Goal: Transaction & Acquisition: Purchase product/service

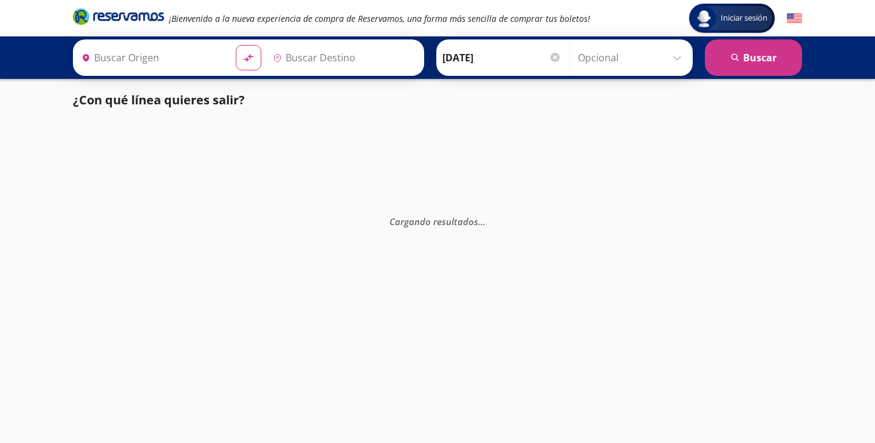
type input "[GEOGRAPHIC_DATA], [GEOGRAPHIC_DATA]"
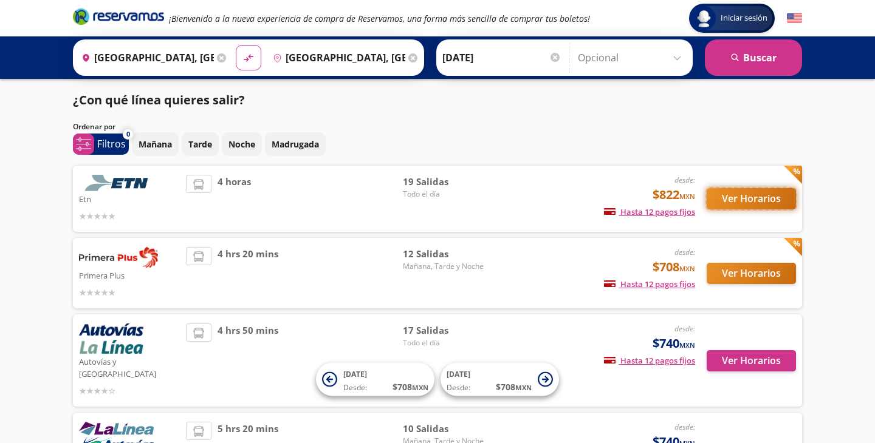
click at [753, 199] on button "Ver Horarios" at bounding box center [750, 198] width 89 height 21
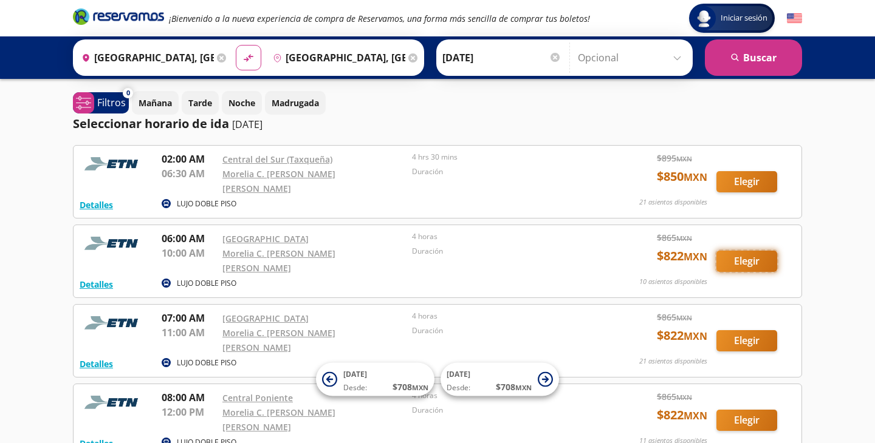
click at [739, 251] on button "Elegir" at bounding box center [746, 261] width 61 height 21
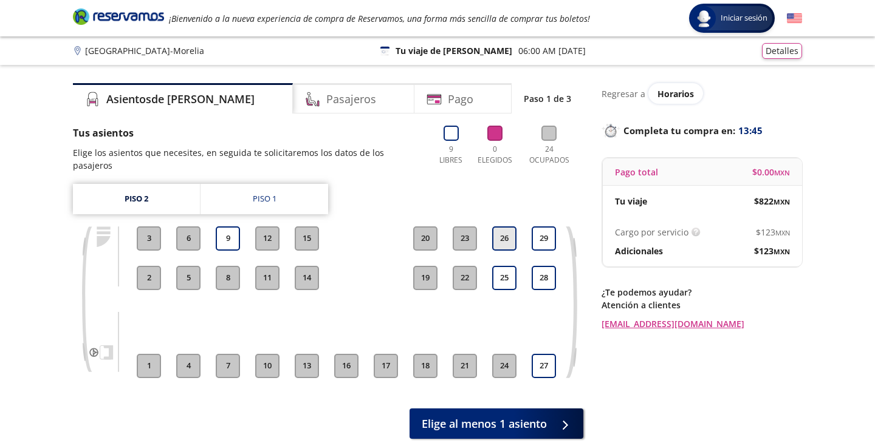
click at [503, 227] on button "26" at bounding box center [504, 239] width 24 height 24
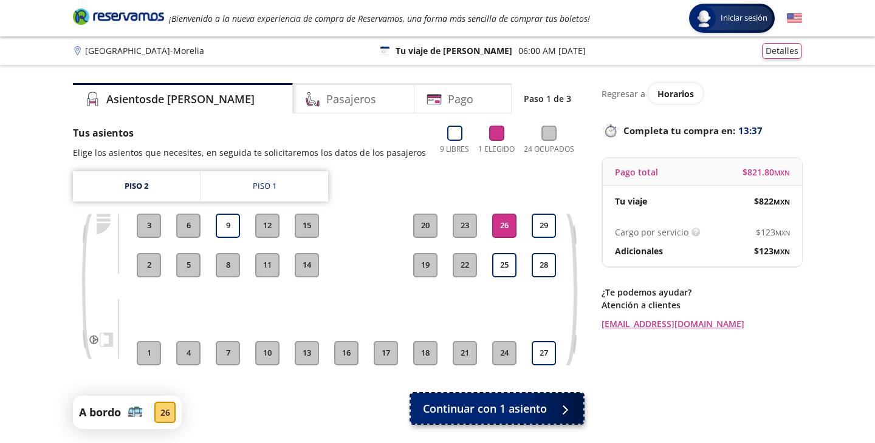
click at [508, 414] on span "Continuar con 1 asiento" at bounding box center [485, 409] width 124 height 16
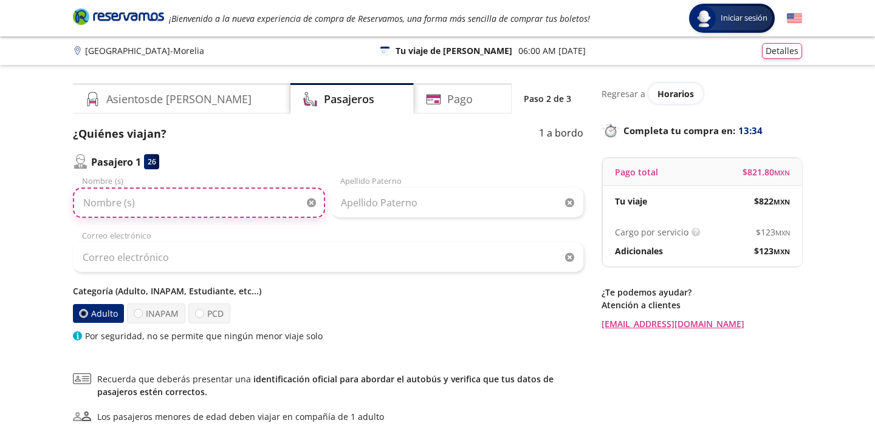
click at [151, 208] on input "Nombre (s)" at bounding box center [199, 203] width 252 height 30
type input "[PERSON_NAME]"
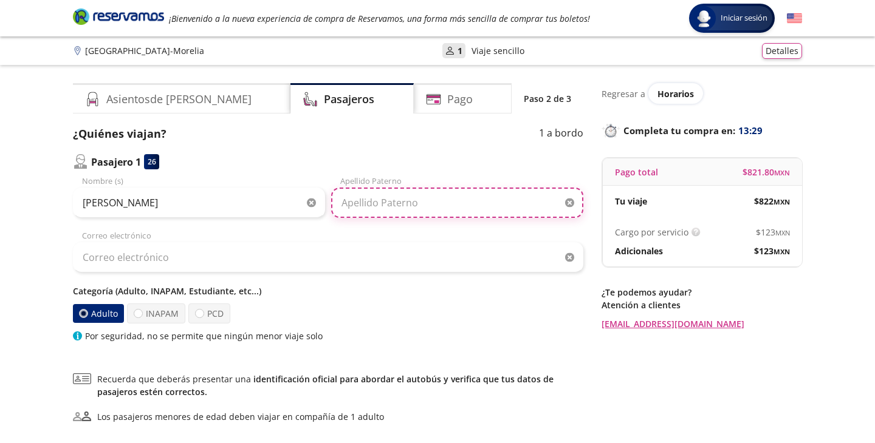
click at [373, 210] on input "Apellido Paterno" at bounding box center [457, 203] width 252 height 30
click at [370, 203] on input "[PERSON_NAME]" at bounding box center [457, 203] width 252 height 30
type input "[PERSON_NAME]"
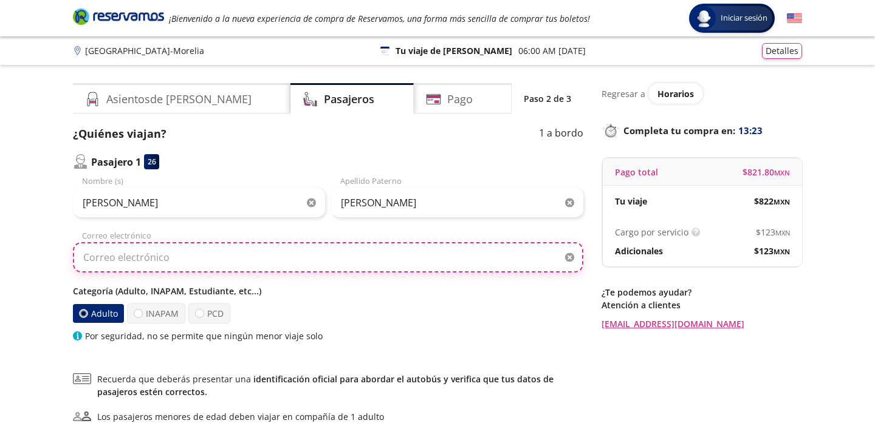
click at [225, 250] on input "Correo electrónico" at bounding box center [328, 257] width 510 height 30
type input "0"
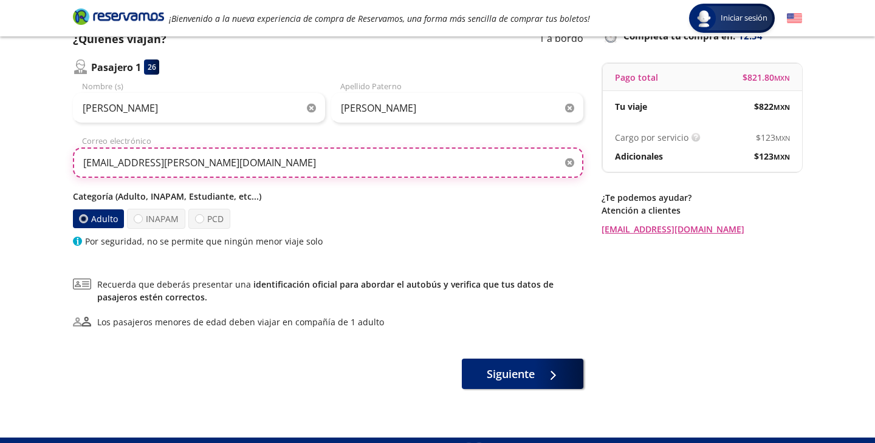
scroll to position [120, 0]
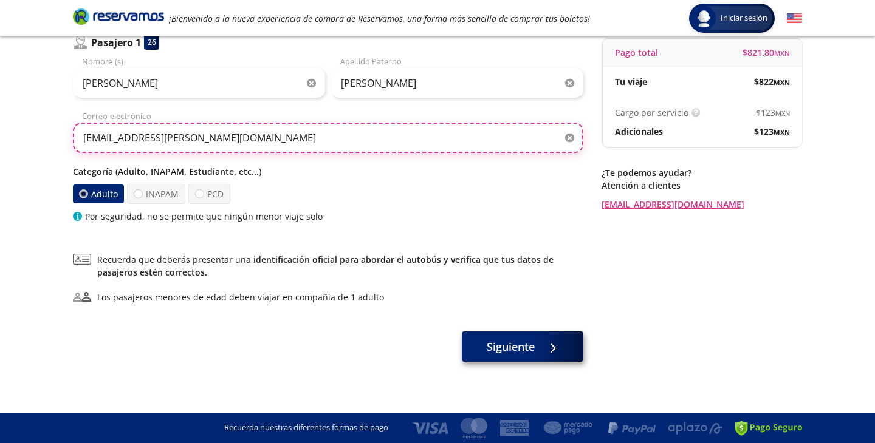
type input "[EMAIL_ADDRESS][PERSON_NAME][DOMAIN_NAME]"
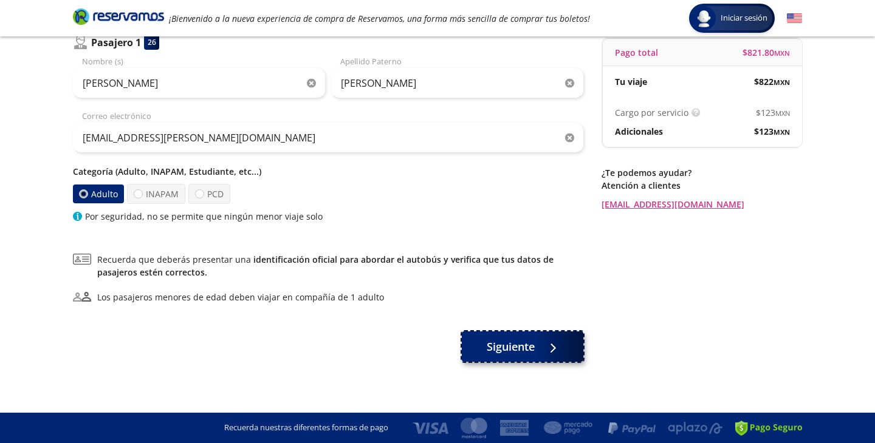
click at [507, 353] on span "Siguiente" at bounding box center [511, 347] width 48 height 16
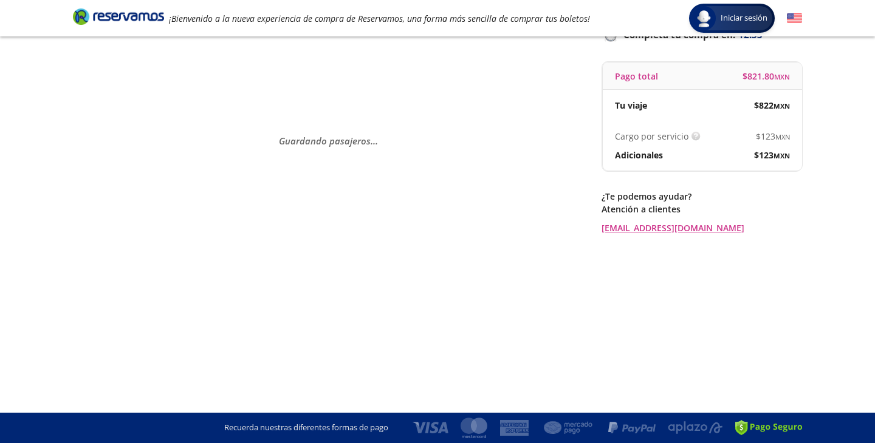
scroll to position [0, 0]
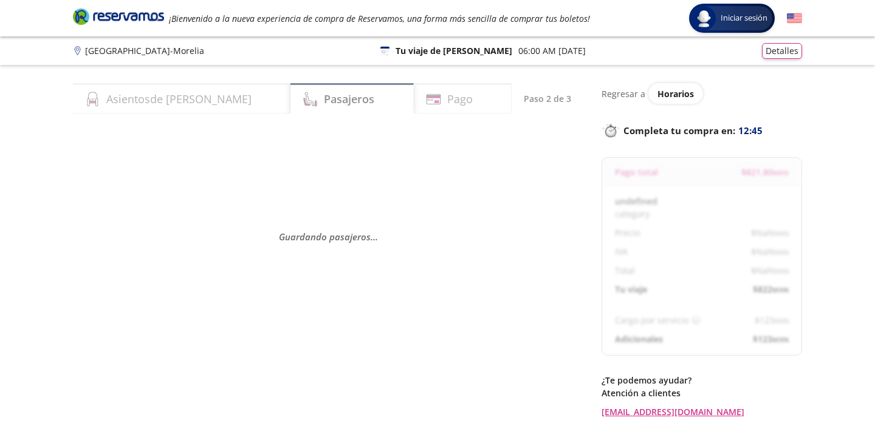
select select "MX"
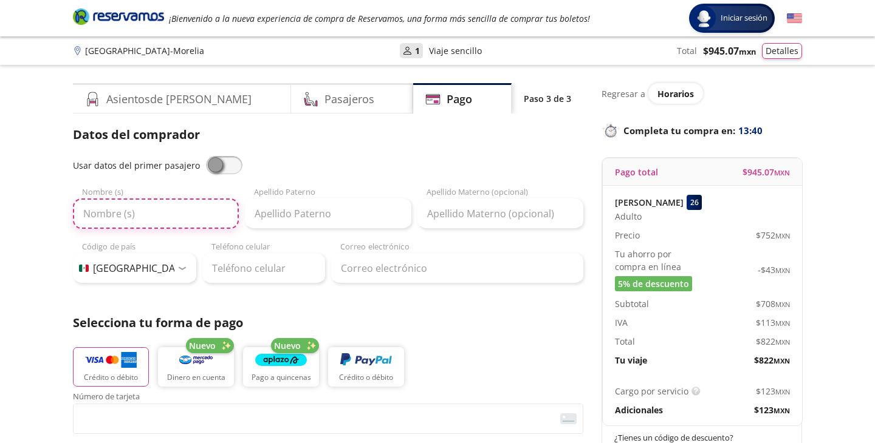
click at [140, 219] on input "Nombre (s)" at bounding box center [156, 214] width 166 height 30
type input "[PERSON_NAME]"
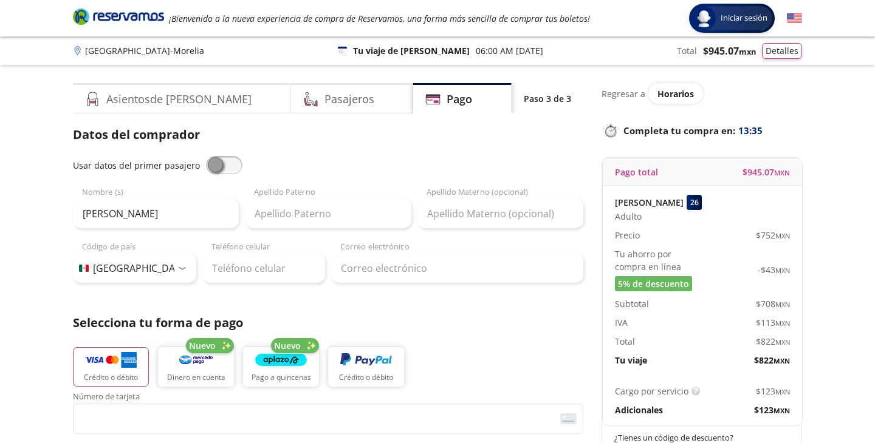
type input "[PERSON_NAME] [PERSON_NAME]"
click at [142, 215] on input "[PERSON_NAME]" at bounding box center [156, 214] width 166 height 30
click at [160, 216] on input "[PERSON_NAME]" at bounding box center [156, 214] width 166 height 30
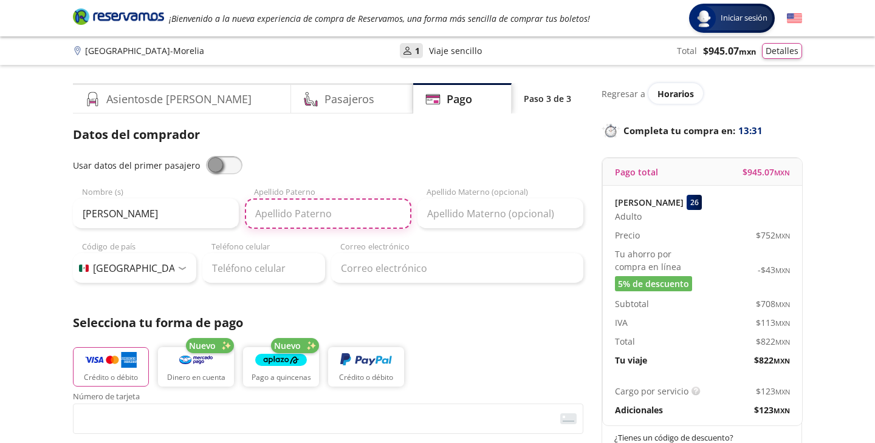
click at [273, 216] on input "Apellido Paterno" at bounding box center [328, 214] width 166 height 30
type input "d"
type input "[PERSON_NAME]"
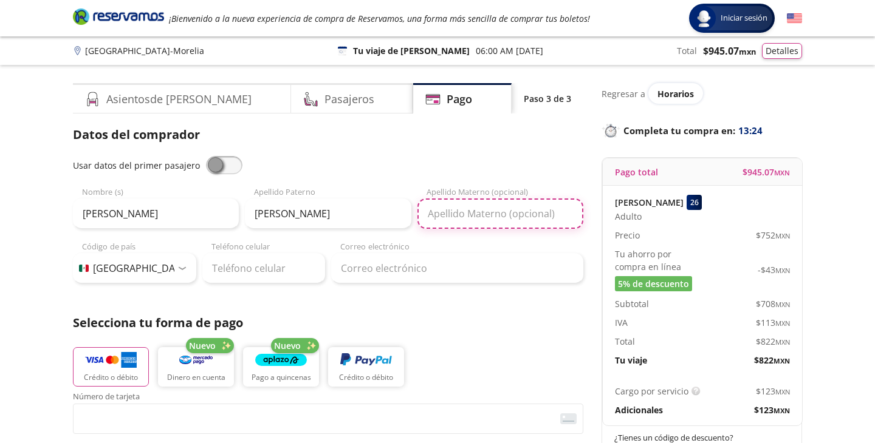
click at [462, 205] on input "Apellido Materno (opcional)" at bounding box center [500, 214] width 166 height 30
type input "T"
type input "[PERSON_NAME]"
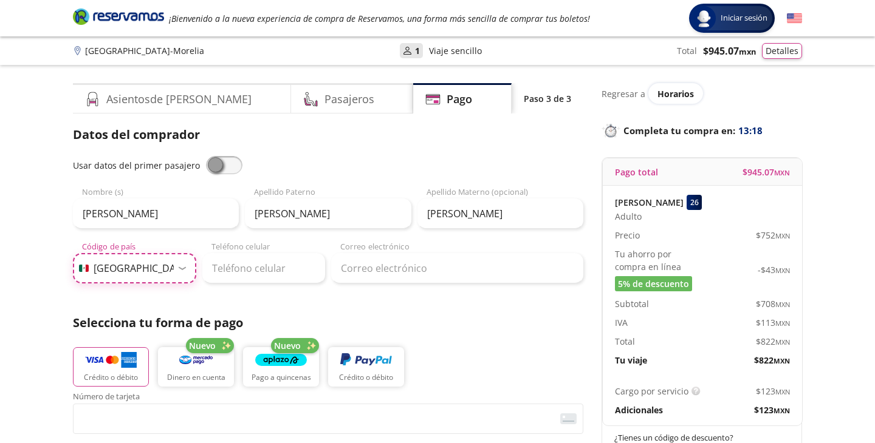
click at [180, 270] on select "Código de país [GEOGRAPHIC_DATA] +1 [GEOGRAPHIC_DATA] +52 [GEOGRAPHIC_DATA] +57…" at bounding box center [134, 268] width 123 height 30
select select "ES"
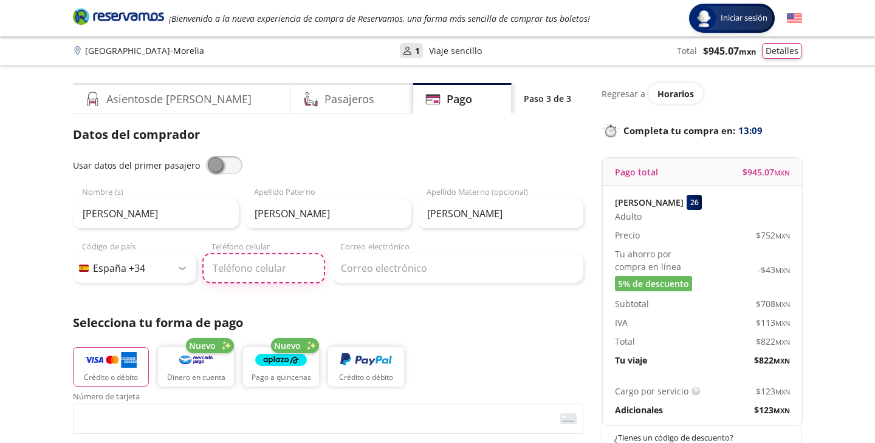
click at [261, 277] on input "Teléfono celular" at bounding box center [263, 268] width 123 height 30
type input "666 81 56 86"
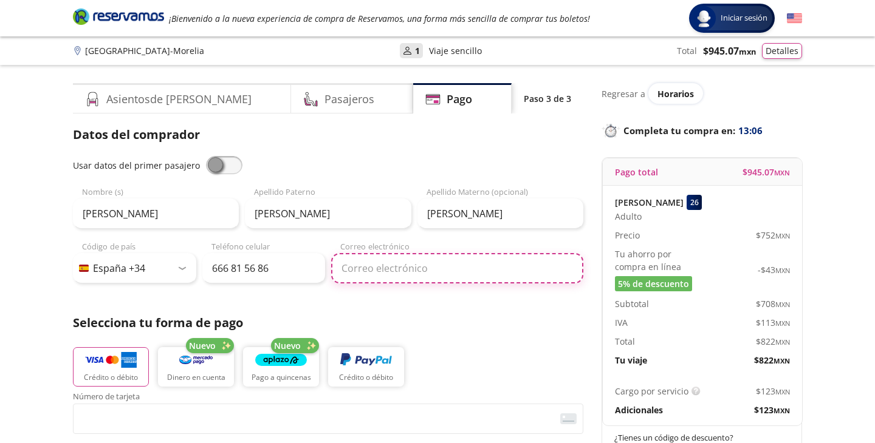
click at [369, 275] on input "Correo electrónico" at bounding box center [457, 268] width 252 height 30
type input "[EMAIL_ADDRESS][PERSON_NAME][DOMAIN_NAME]"
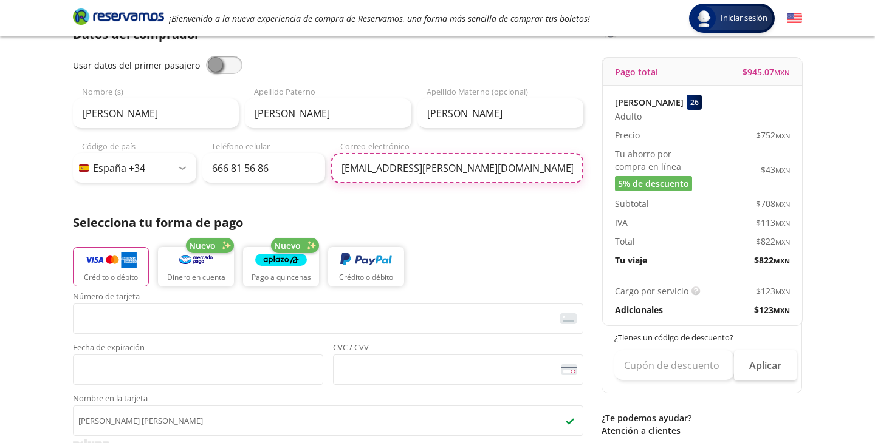
scroll to position [105, 0]
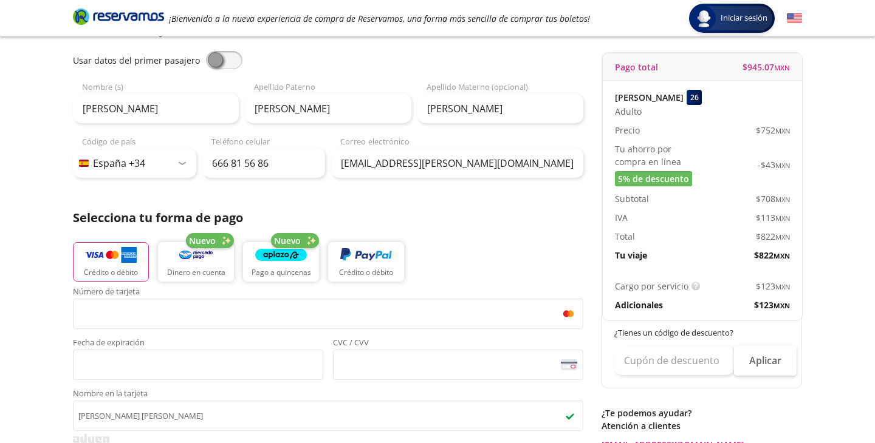
click at [474, 268] on div "Crédito o débito Nuevo Dinero en cuenta Nuevo Pago a quincenas Crédito o débito" at bounding box center [328, 260] width 510 height 55
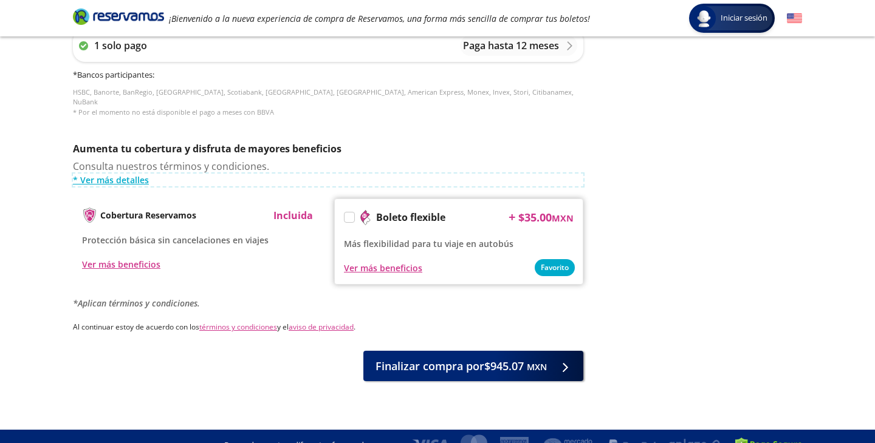
scroll to position [553, 0]
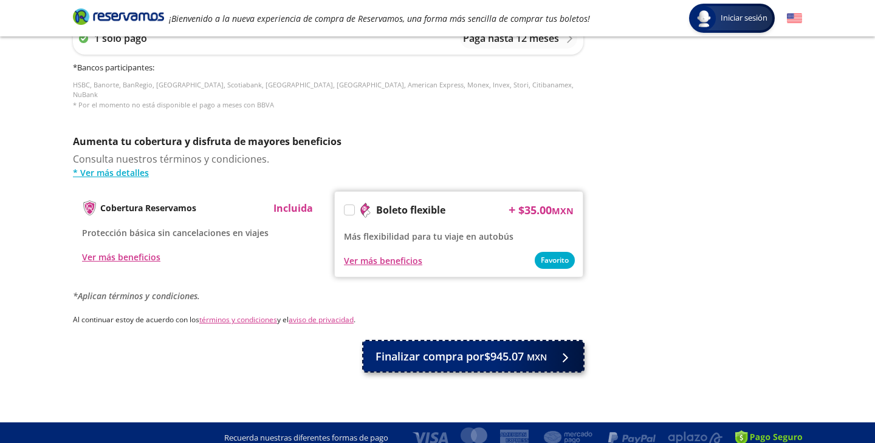
click at [438, 349] on span "Finalizar compra por $945.07 MXN" at bounding box center [460, 357] width 171 height 16
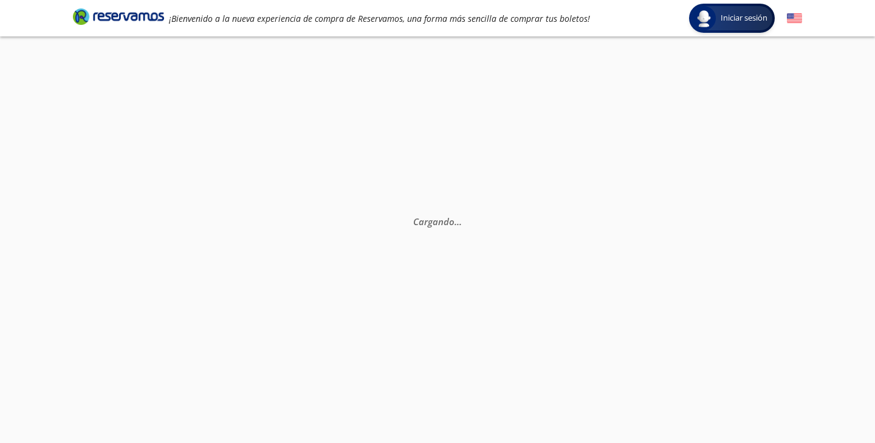
scroll to position [0, 0]
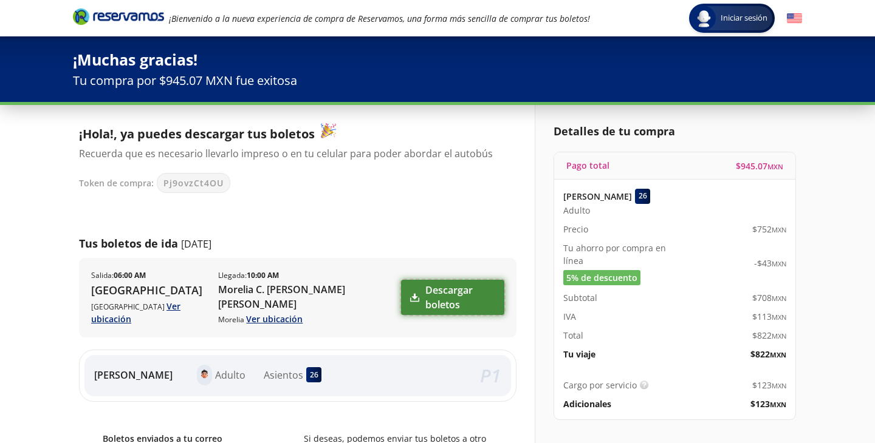
click at [435, 298] on link "Descargar boletos" at bounding box center [452, 297] width 103 height 35
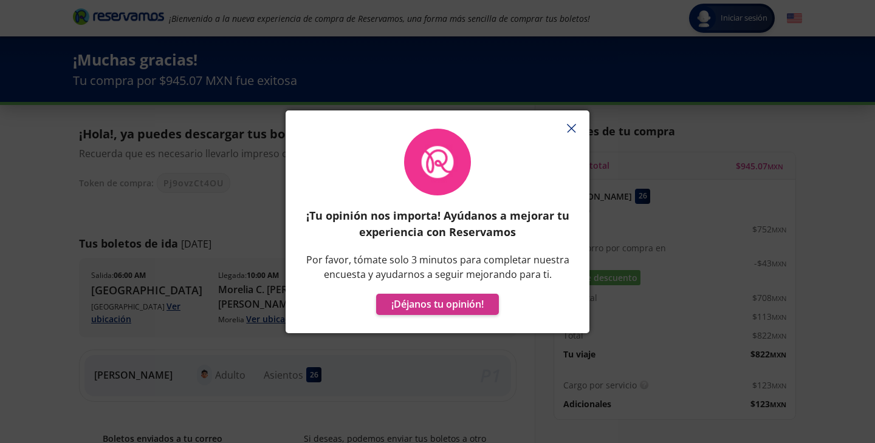
click at [574, 127] on icon "button" at bounding box center [571, 128] width 9 height 9
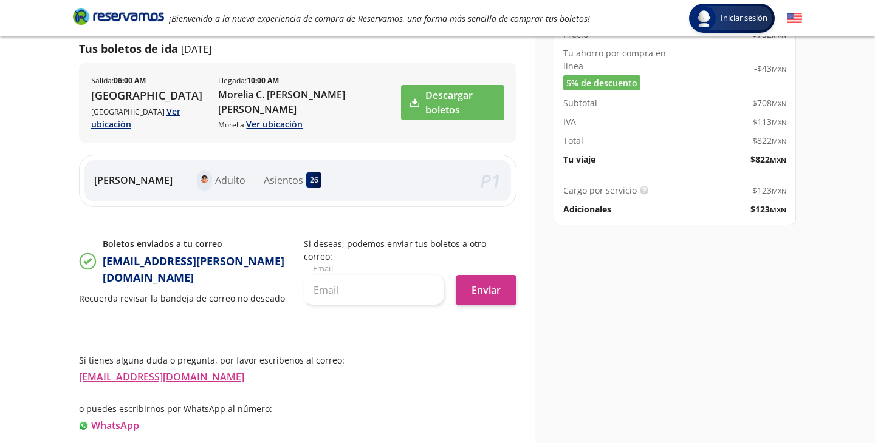
scroll to position [220, 0]
